Goal: Information Seeking & Learning: Learn about a topic

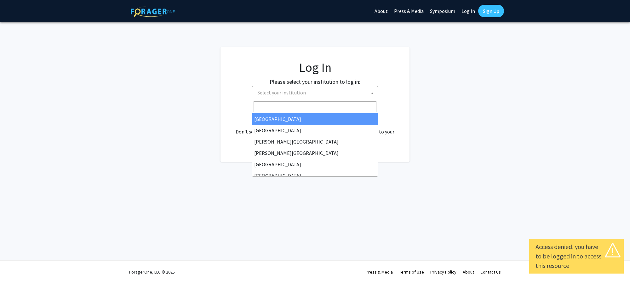
click at [343, 92] on span "Select your institution" at bounding box center [316, 92] width 123 height 13
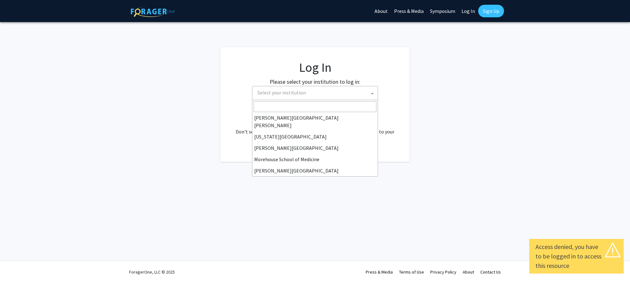
scroll to position [95, 0]
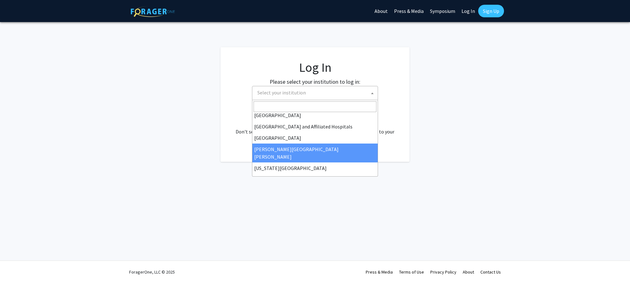
select select "1"
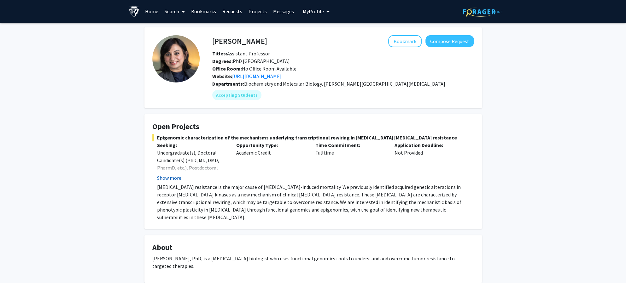
click at [176, 174] on button "Show more" at bounding box center [169, 178] width 24 height 8
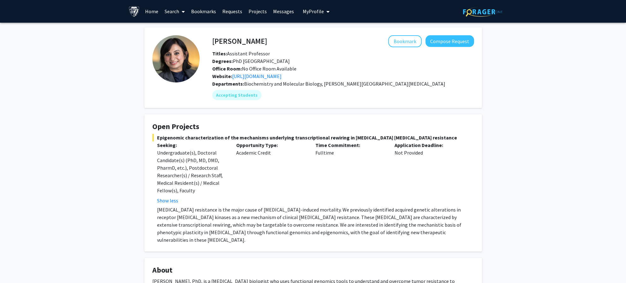
click at [171, 12] on link "Search" at bounding box center [174, 11] width 26 height 22
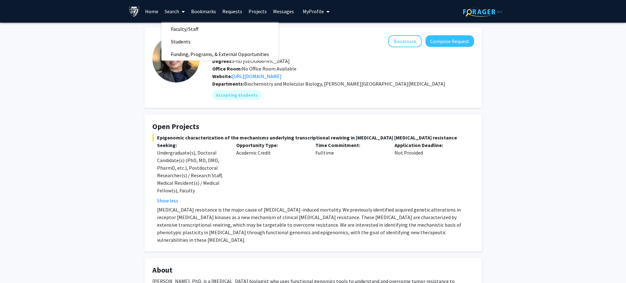
click at [253, 11] on link "Projects" at bounding box center [257, 11] width 25 height 22
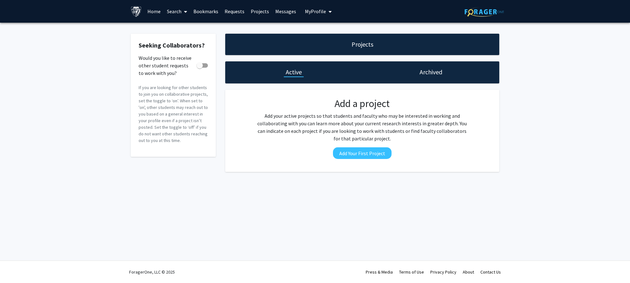
click at [436, 75] on h1 "Archived" at bounding box center [431, 72] width 23 height 9
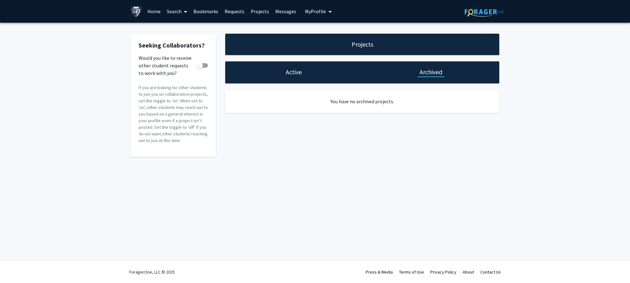
click at [153, 12] on link "Home" at bounding box center [154, 11] width 20 height 22
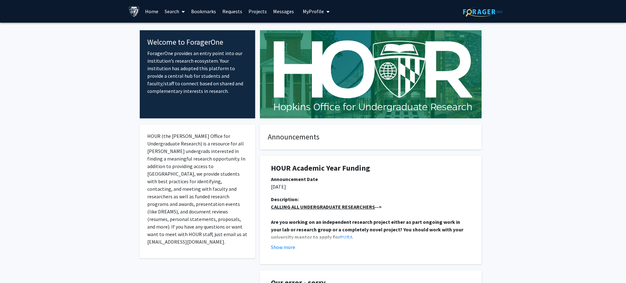
click at [166, 5] on link "Search" at bounding box center [174, 11] width 26 height 22
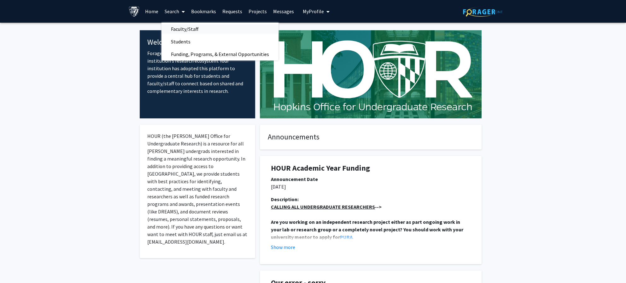
click at [192, 28] on span "Faculty/Staff" at bounding box center [184, 29] width 46 height 13
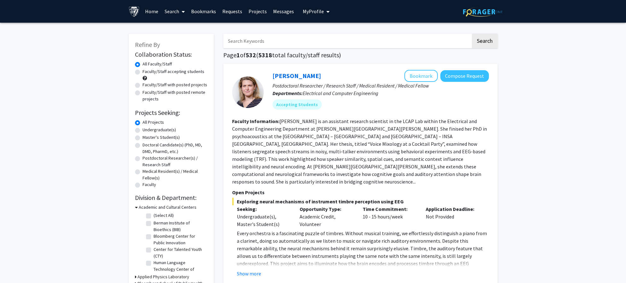
click at [142, 73] on label "Faculty/Staff accepting students" at bounding box center [173, 71] width 62 height 7
click at [142, 72] on input "Faculty/Staff accepting students" at bounding box center [144, 70] width 4 height 4
radio input "true"
click at [142, 86] on label "Faculty/Staff with posted projects" at bounding box center [174, 85] width 65 height 7
click at [142, 86] on input "Faculty/Staff with posted projects" at bounding box center [144, 84] width 4 height 4
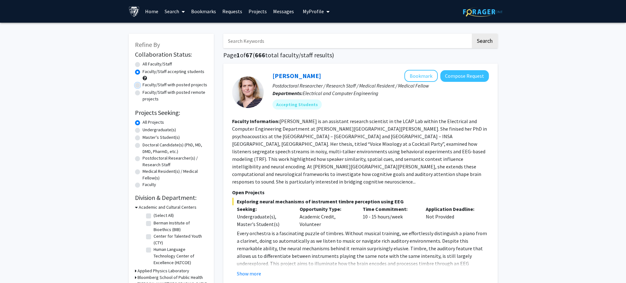
radio input "true"
click at [140, 73] on div "Faculty/Staff accepting students" at bounding box center [171, 74] width 72 height 13
click at [142, 72] on label "Faculty/Staff accepting students" at bounding box center [173, 71] width 62 height 7
click at [142, 72] on input "Faculty/Staff accepting students" at bounding box center [144, 70] width 4 height 4
radio input "true"
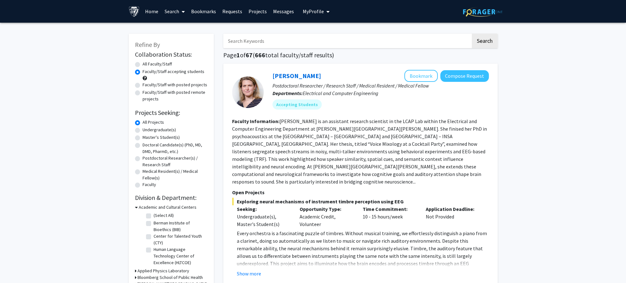
click at [142, 87] on label "Faculty/Staff with posted projects" at bounding box center [174, 85] width 65 height 7
click at [142, 86] on input "Faculty/Staff with posted projects" at bounding box center [144, 84] width 4 height 4
radio input "true"
click at [142, 94] on label "Faculty/Staff with posted remote projects" at bounding box center [174, 95] width 65 height 13
click at [142, 93] on input "Faculty/Staff with posted remote projects" at bounding box center [144, 91] width 4 height 4
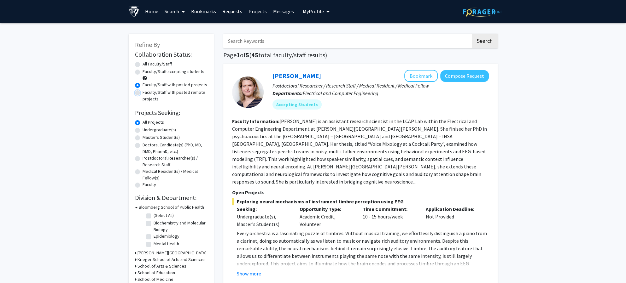
radio input "true"
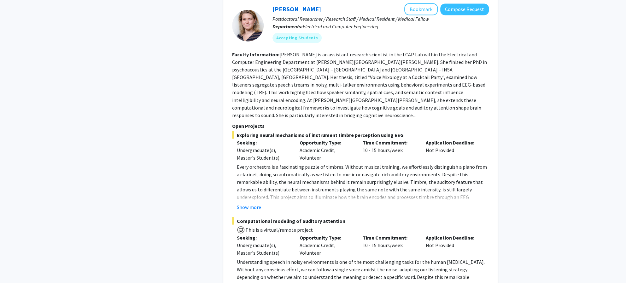
scroll to position [851, 0]
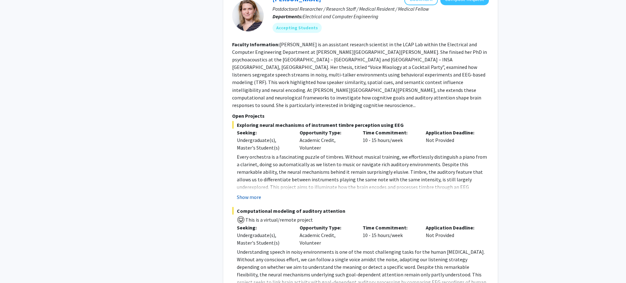
click at [254, 193] on button "Show more" at bounding box center [249, 197] width 24 height 8
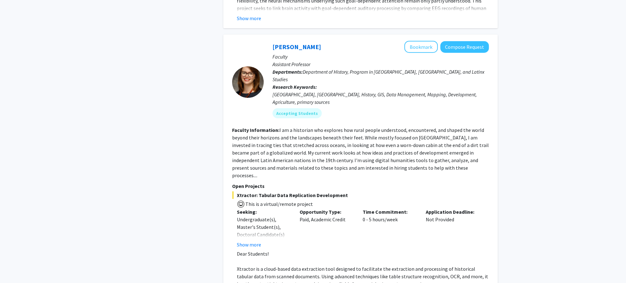
scroll to position [1324, 0]
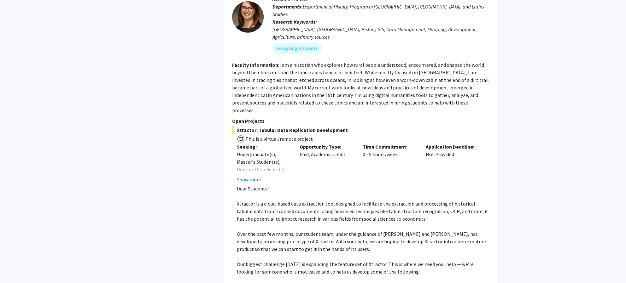
scroll to position [1450, 0]
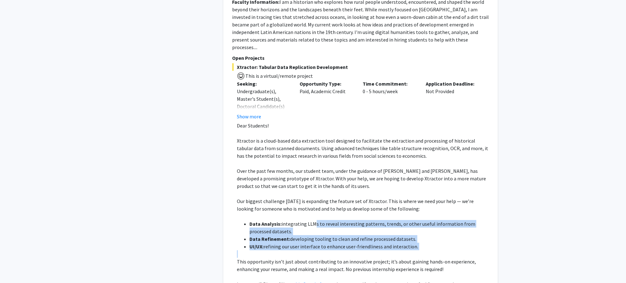
drag, startPoint x: 310, startPoint y: 166, endPoint x: 336, endPoint y: 193, distance: 37.9
click at [336, 193] on div "Dear Students! Xtractor is a cloud-based data extraction tool designed to facil…" at bounding box center [363, 228] width 252 height 212
click at [336, 251] on p at bounding box center [363, 255] width 252 height 8
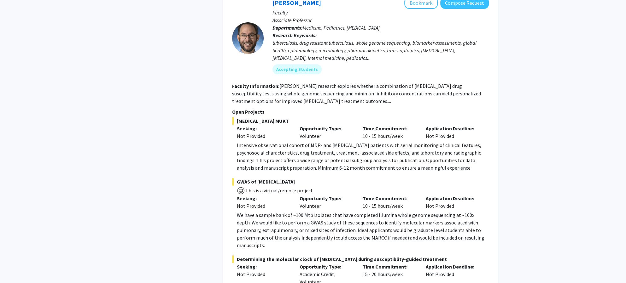
scroll to position [2080, 0]
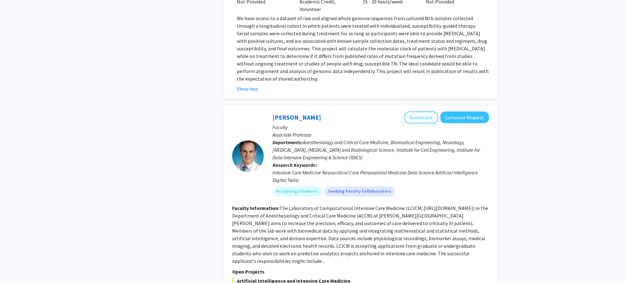
scroll to position [2427, 0]
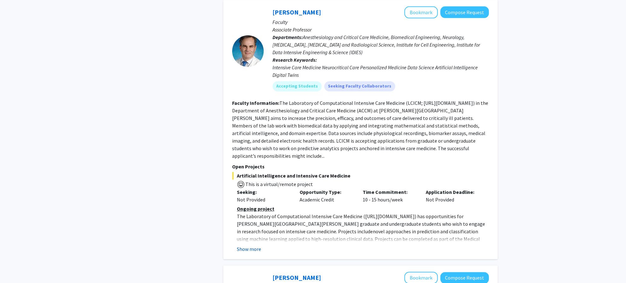
click at [256, 246] on button "Show more" at bounding box center [249, 250] width 24 height 8
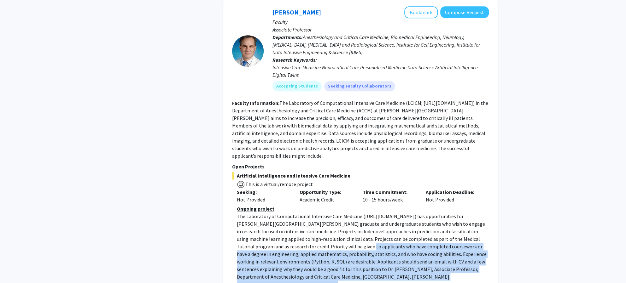
drag, startPoint x: 256, startPoint y: 165, endPoint x: 372, endPoint y: 194, distance: 120.0
click at [372, 213] on p "The Laboratory of Computational Intensive Care Medicine ( [URL][DOMAIN_NAME] ) …" at bounding box center [363, 251] width 252 height 76
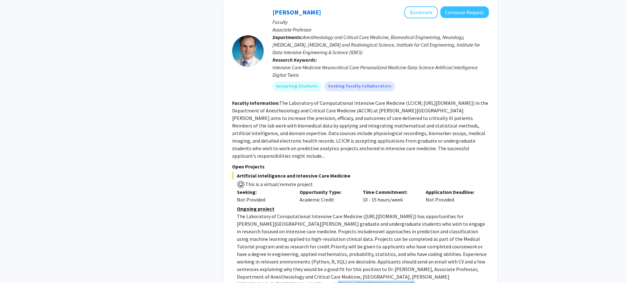
click at [372, 213] on p "The Laboratory of Computational Intensive Care Medicine ( [URL][DOMAIN_NAME] ) …" at bounding box center [363, 251] width 252 height 76
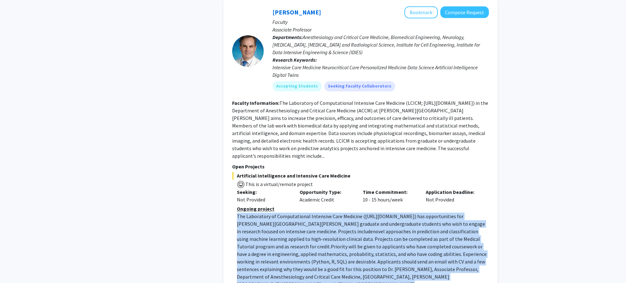
click at [372, 213] on p "The Laboratory of Computational Intensive Care Medicine ( [URL][DOMAIN_NAME] ) …" at bounding box center [363, 251] width 252 height 76
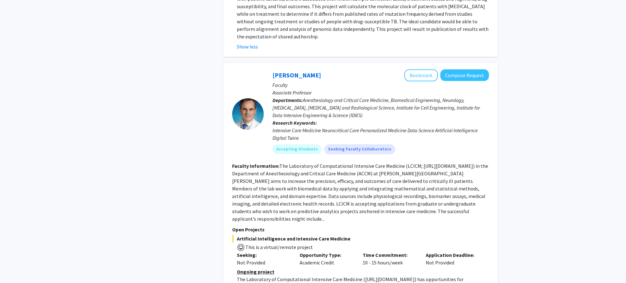
scroll to position [2333, 0]
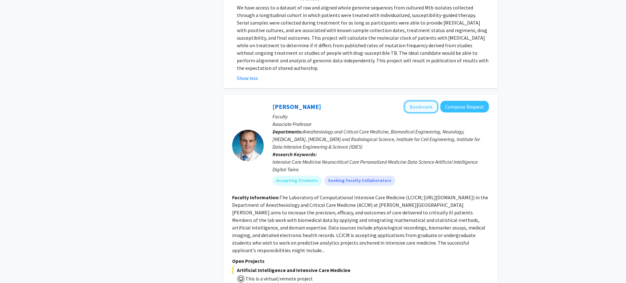
click at [420, 101] on button "Bookmark" at bounding box center [420, 107] width 33 height 12
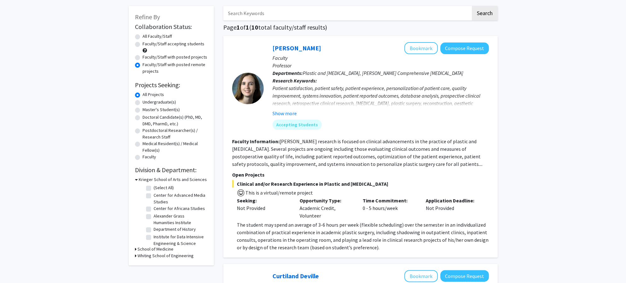
scroll to position [0, 0]
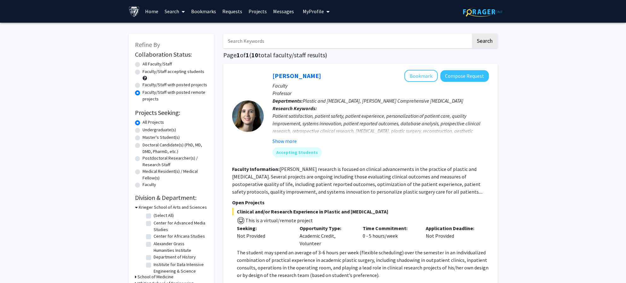
click at [142, 85] on label "Faculty/Staff with posted projects" at bounding box center [174, 85] width 65 height 7
click at [142, 85] on input "Faculty/Staff with posted projects" at bounding box center [144, 84] width 4 height 4
radio input "true"
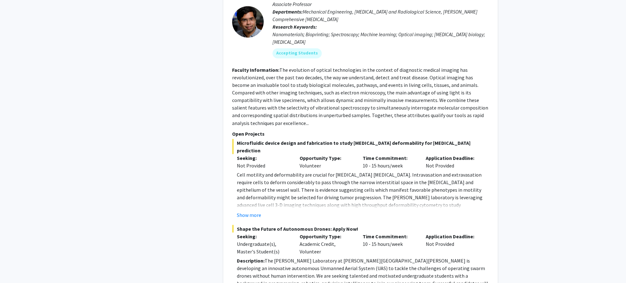
scroll to position [851, 0]
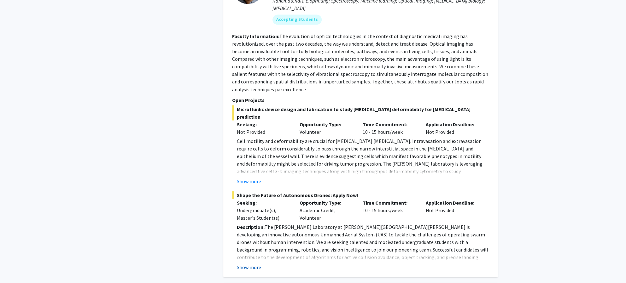
click at [254, 264] on button "Show more" at bounding box center [249, 268] width 24 height 8
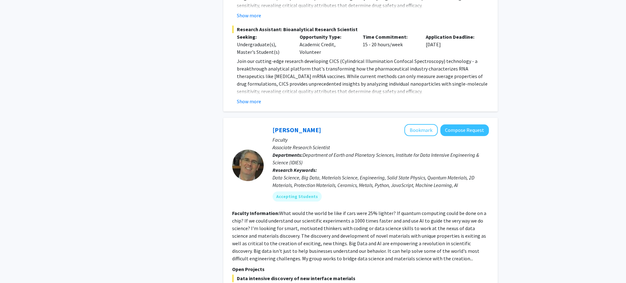
scroll to position [2364, 0]
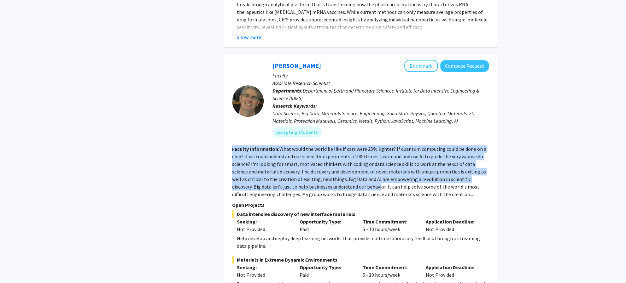
drag, startPoint x: 337, startPoint y: 126, endPoint x: 350, endPoint y: 79, distance: 48.9
click at [350, 79] on fg-search-faculty "[PERSON_NAME] Bookmark Compose Request Faculty Associate Research Scientist Dep…" at bounding box center [360, 227] width 257 height 335
click at [350, 79] on div "[PERSON_NAME] Bookmark Compose Request Faculty Associate Research Scientist Dep…" at bounding box center [376, 101] width 225 height 82
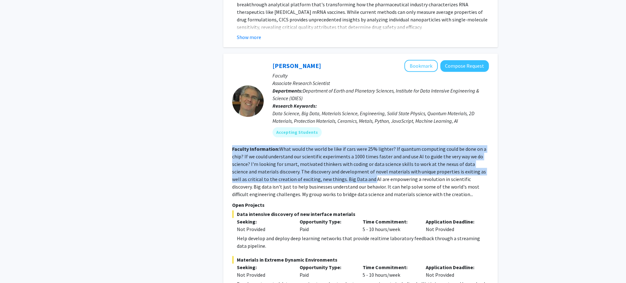
drag, startPoint x: 350, startPoint y: 79, endPoint x: 353, endPoint y: 118, distance: 39.2
click at [353, 118] on fg-search-faculty "[PERSON_NAME] Bookmark Compose Request Faculty Associate Research Scientist Dep…" at bounding box center [360, 227] width 257 height 335
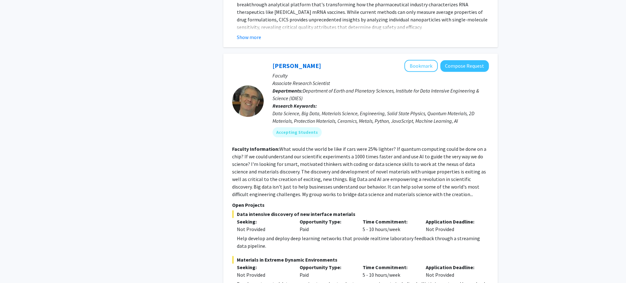
click at [371, 146] on fg-read-more "What would the world be like if cars were 25% lighter? If quantum computing cou…" at bounding box center [359, 172] width 254 height 52
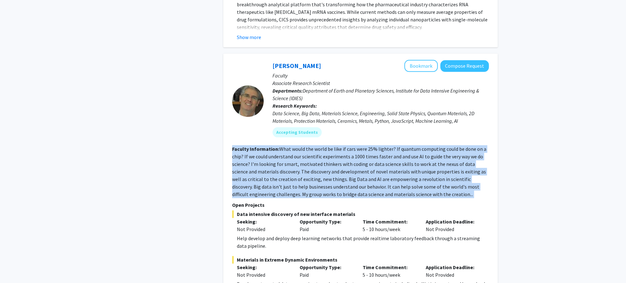
click at [371, 146] on fg-read-more "What would the world be like if cars were 25% lighter? If quantum computing cou…" at bounding box center [359, 172] width 254 height 52
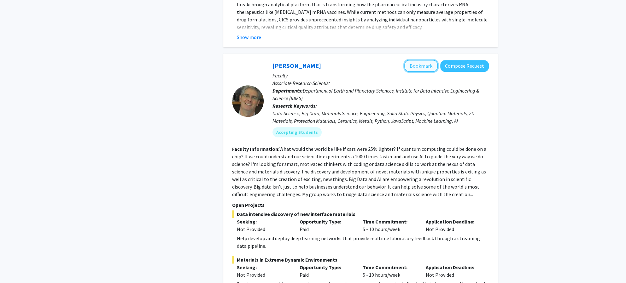
click at [412, 60] on button "Bookmark" at bounding box center [420, 66] width 33 height 12
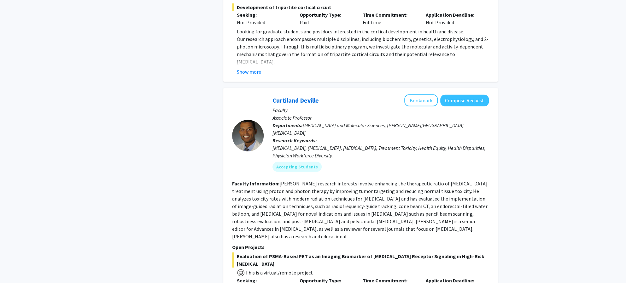
scroll to position [3265, 0]
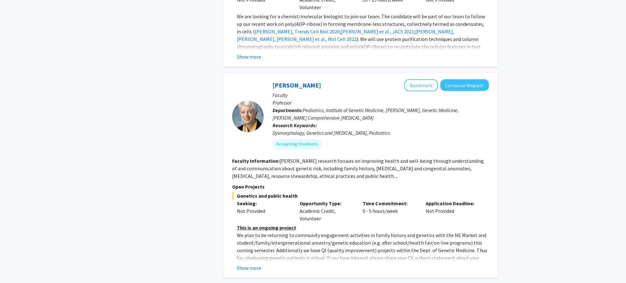
scroll to position [1513, 0]
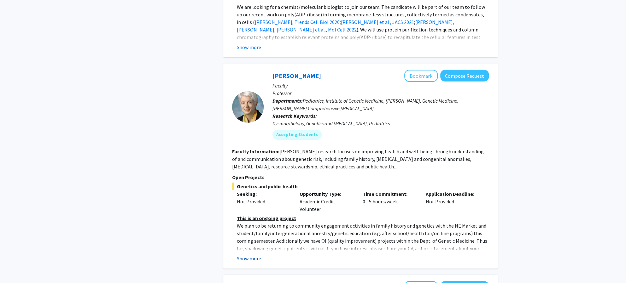
click at [258, 255] on button "Show more" at bounding box center [249, 259] width 24 height 8
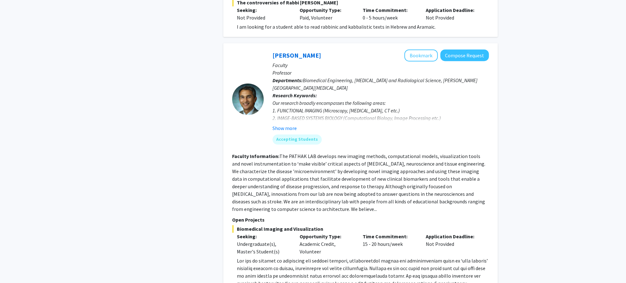
scroll to position [2256, 0]
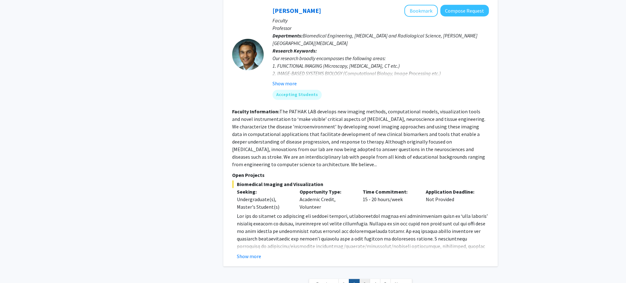
click at [364, 279] on link "3" at bounding box center [364, 284] width 11 height 11
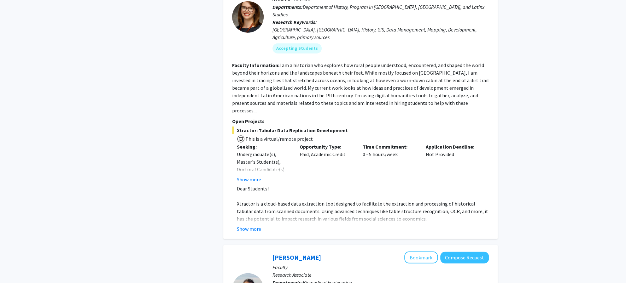
scroll to position [1324, 0]
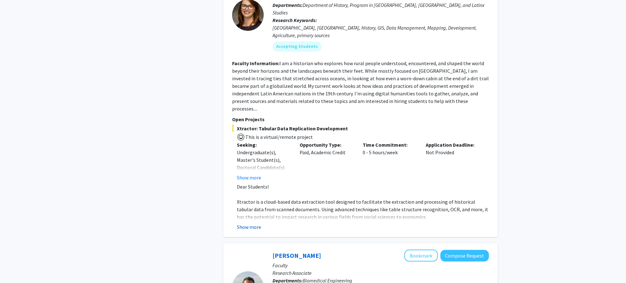
click at [257, 223] on button "Show more" at bounding box center [249, 227] width 24 height 8
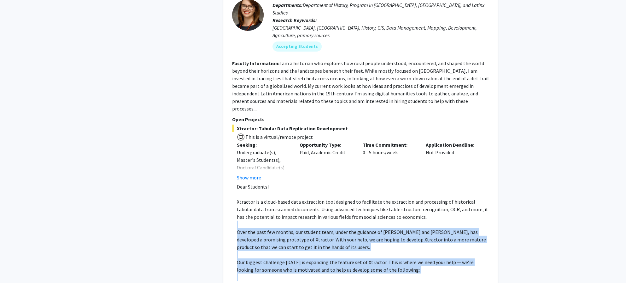
drag, startPoint x: 258, startPoint y: 185, endPoint x: 247, endPoint y: 243, distance: 58.9
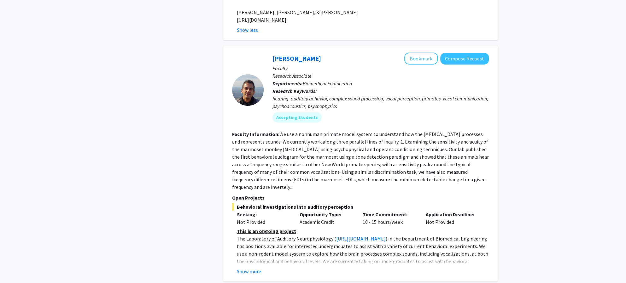
scroll to position [1765, 0]
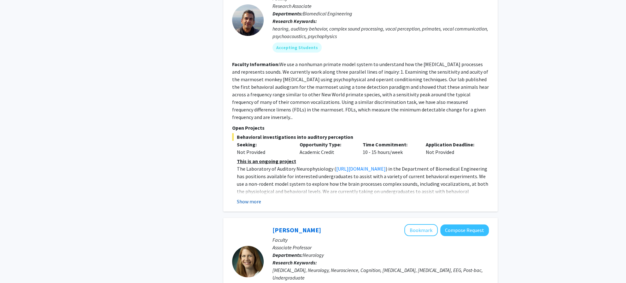
click at [255, 198] on button "Show more" at bounding box center [249, 202] width 24 height 8
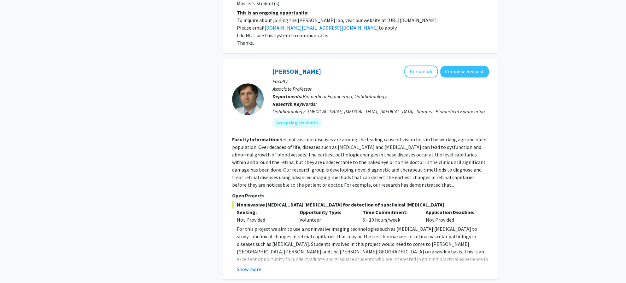
scroll to position [2438, 0]
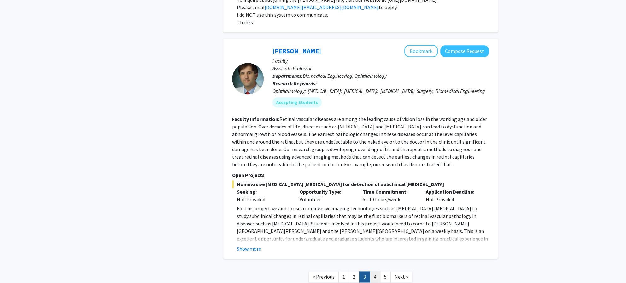
click at [372, 272] on link "4" at bounding box center [374, 277] width 11 height 11
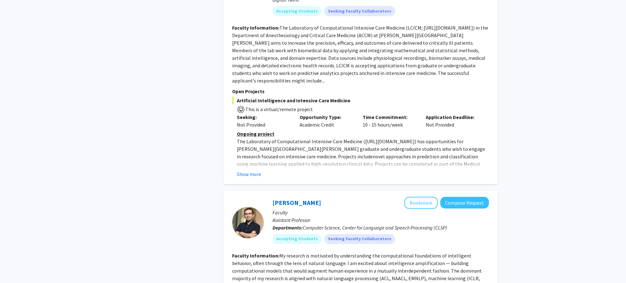
scroll to position [504, 0]
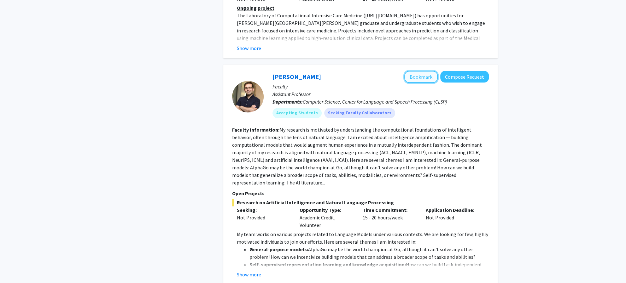
click at [414, 71] on button "Bookmark" at bounding box center [420, 77] width 33 height 12
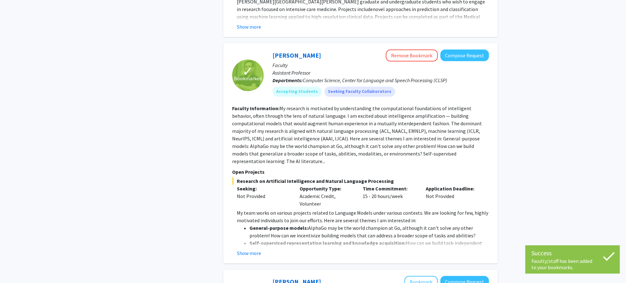
scroll to position [536, 0]
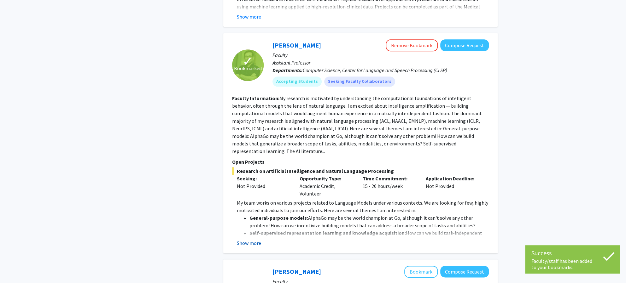
click at [254, 240] on button "Show more" at bounding box center [249, 244] width 24 height 8
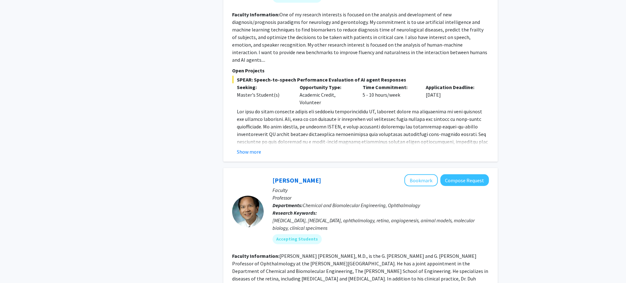
scroll to position [914, 0]
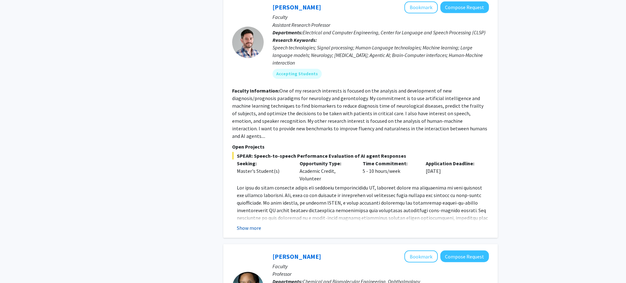
click at [257, 224] on button "Show more" at bounding box center [249, 228] width 24 height 8
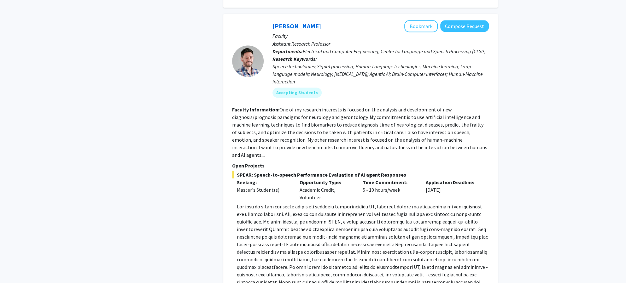
scroll to position [820, 0]
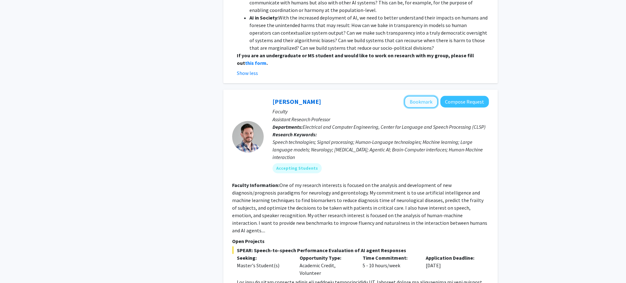
click at [423, 96] on button "Bookmark" at bounding box center [420, 102] width 33 height 12
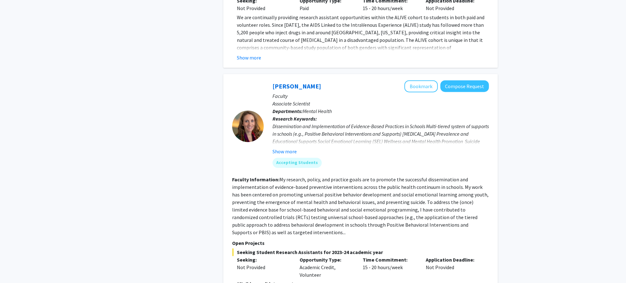
scroll to position [2143, 0]
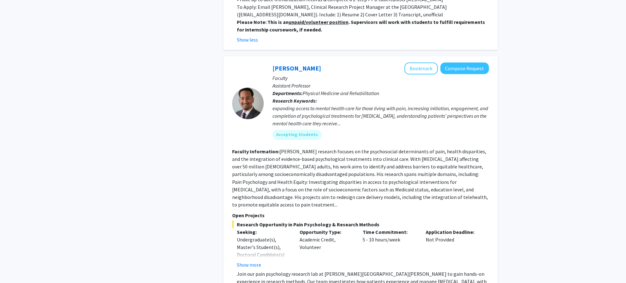
scroll to position [2651, 0]
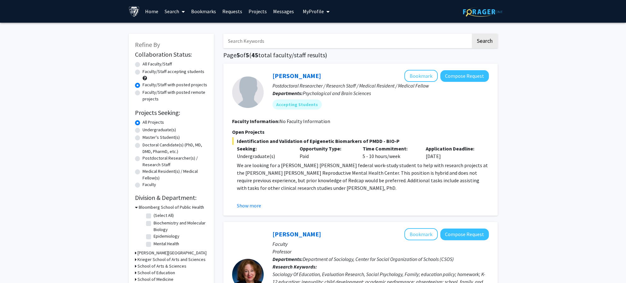
click at [142, 73] on label "Faculty/Staff accepting students" at bounding box center [173, 71] width 62 height 7
click at [142, 72] on input "Faculty/Staff accepting students" at bounding box center [144, 70] width 4 height 4
radio input "true"
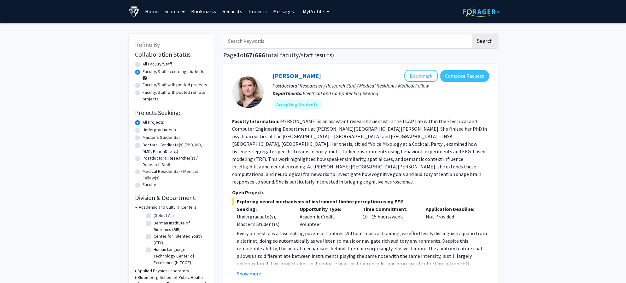
click at [272, 47] on input "Search Keywords" at bounding box center [346, 41] width 247 height 14
type input "AI"
click at [472, 34] on button "Search" at bounding box center [485, 41] width 26 height 14
radio input "true"
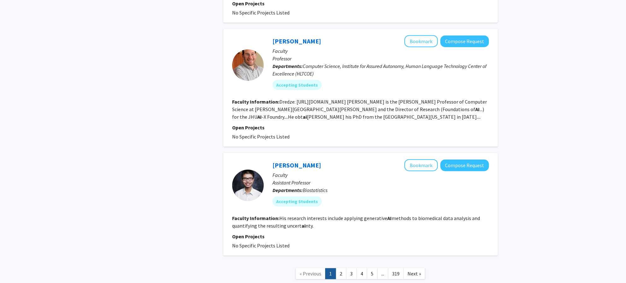
scroll to position [1217, 0]
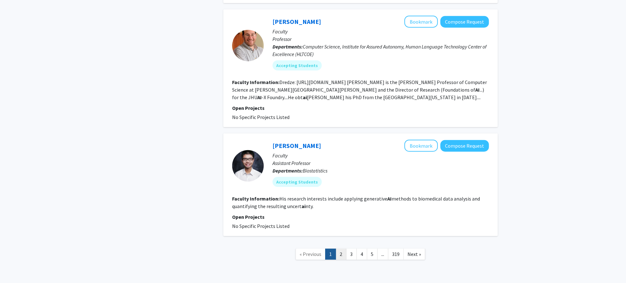
click at [339, 249] on link "2" at bounding box center [340, 254] width 11 height 11
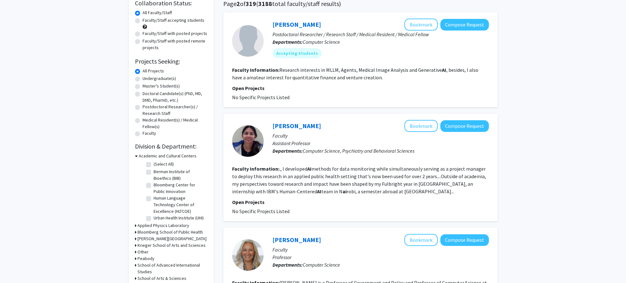
scroll to position [95, 0]
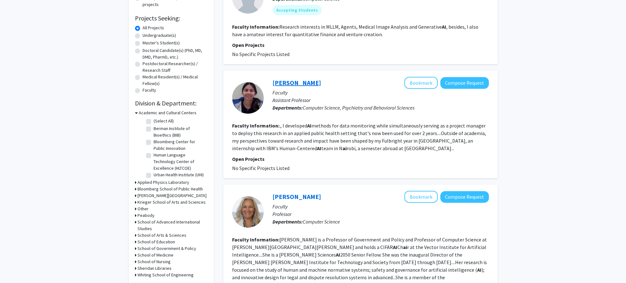
click at [275, 82] on link "[PERSON_NAME]" at bounding box center [296, 83] width 49 height 8
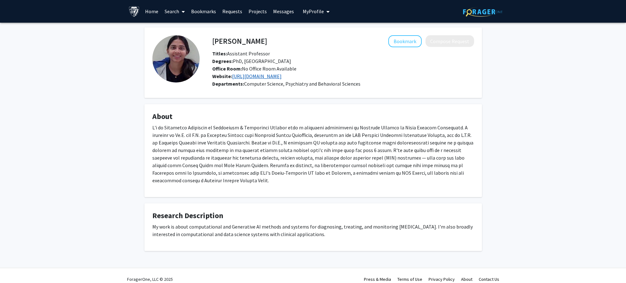
click at [255, 77] on link "[URL][DOMAIN_NAME]" at bounding box center [256, 76] width 49 height 6
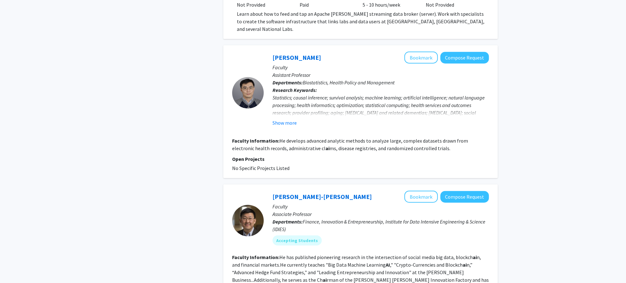
scroll to position [1240, 0]
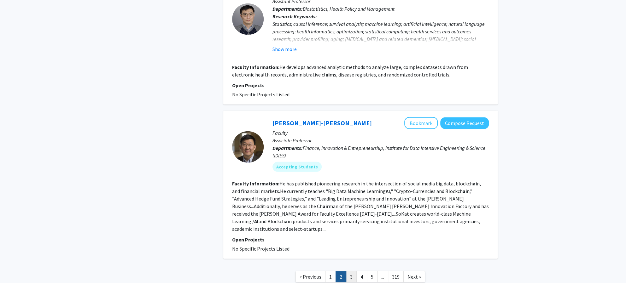
click at [354, 272] on link "3" at bounding box center [351, 277] width 11 height 11
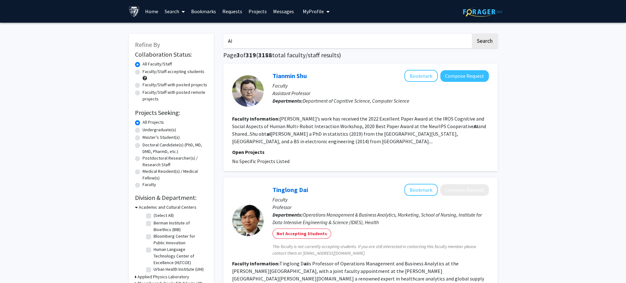
click at [134, 74] on div "Refine By Collaboration Status: Collaboration Status All Faculty/Staff Collabor…" at bounding box center [171, 207] width 85 height 346
click at [142, 73] on label "Faculty/Staff accepting students" at bounding box center [173, 71] width 62 height 7
click at [142, 72] on input "Faculty/Staff accepting students" at bounding box center [144, 70] width 4 height 4
radio input "true"
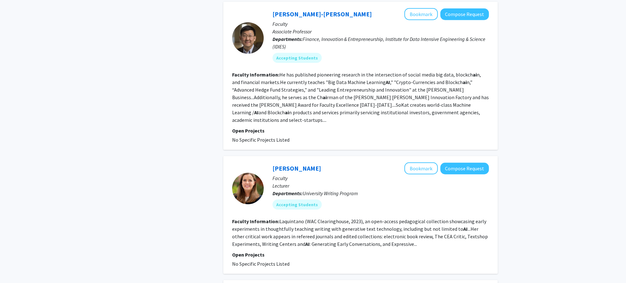
scroll to position [1399, 0]
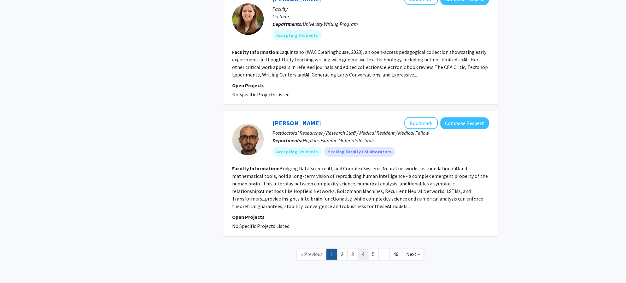
click at [362, 249] on link "4" at bounding box center [362, 254] width 11 height 11
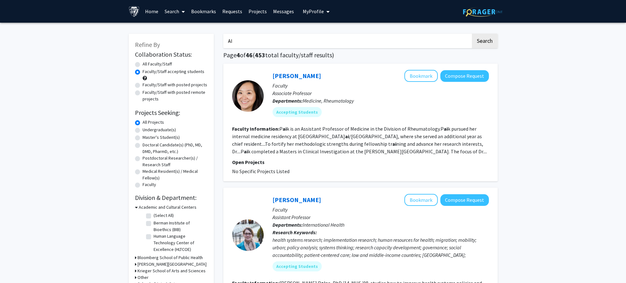
click at [232, 43] on input "AI" at bounding box center [346, 41] width 247 height 14
click at [232, 42] on input "AI" at bounding box center [346, 41] width 247 height 14
type input "Machine Learning"
click at [472, 34] on button "Search" at bounding box center [485, 41] width 26 height 14
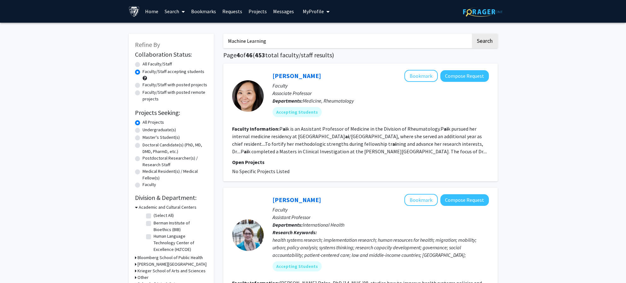
radio input "true"
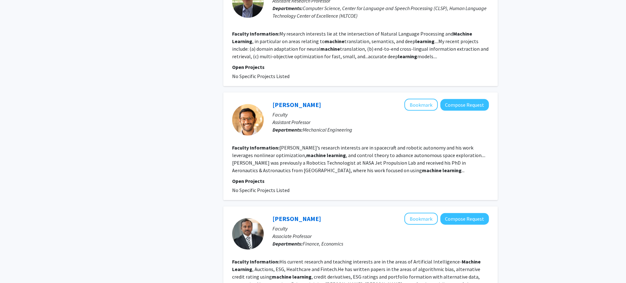
scroll to position [1086, 0]
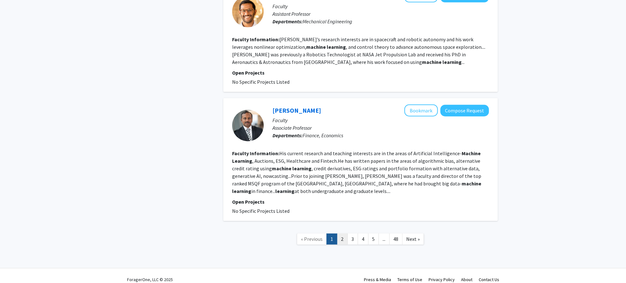
click at [340, 234] on link "2" at bounding box center [342, 239] width 11 height 11
